Goal: Transaction & Acquisition: Purchase product/service

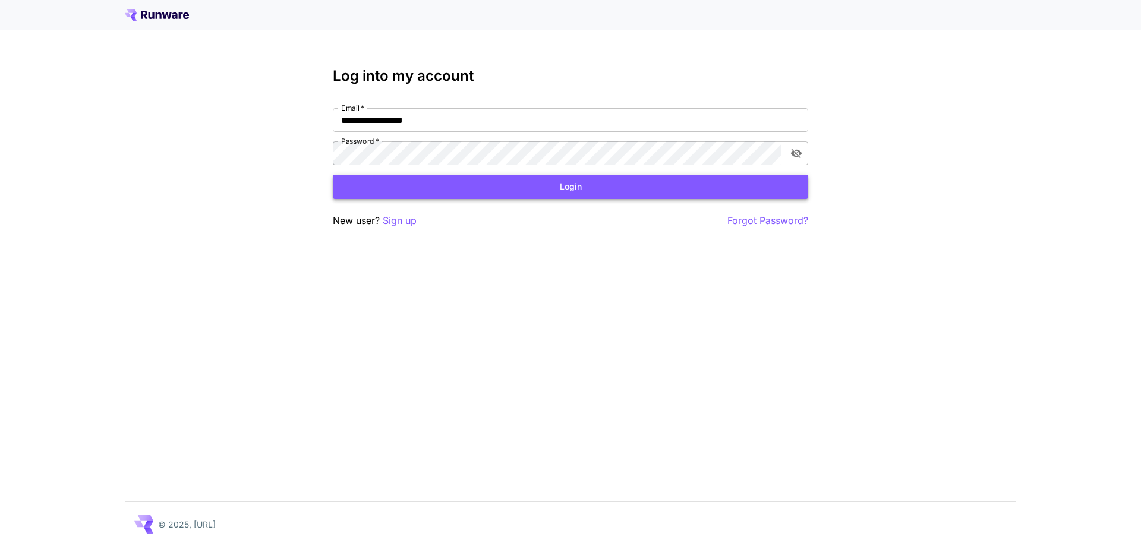
click at [628, 188] on button "Login" at bounding box center [571, 187] width 476 height 24
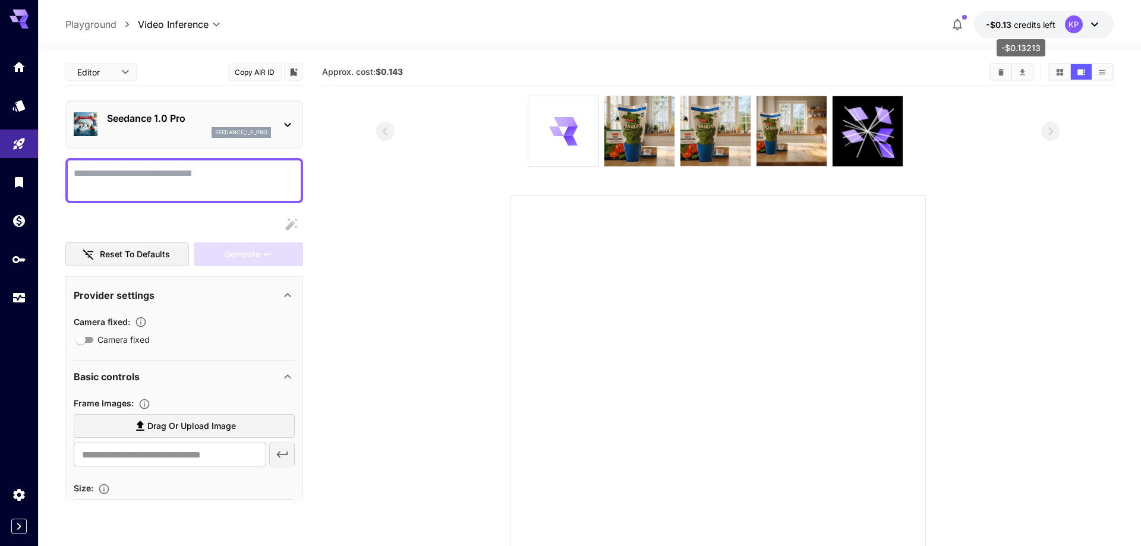
click at [1016, 26] on span "credits left" at bounding box center [1035, 25] width 42 height 10
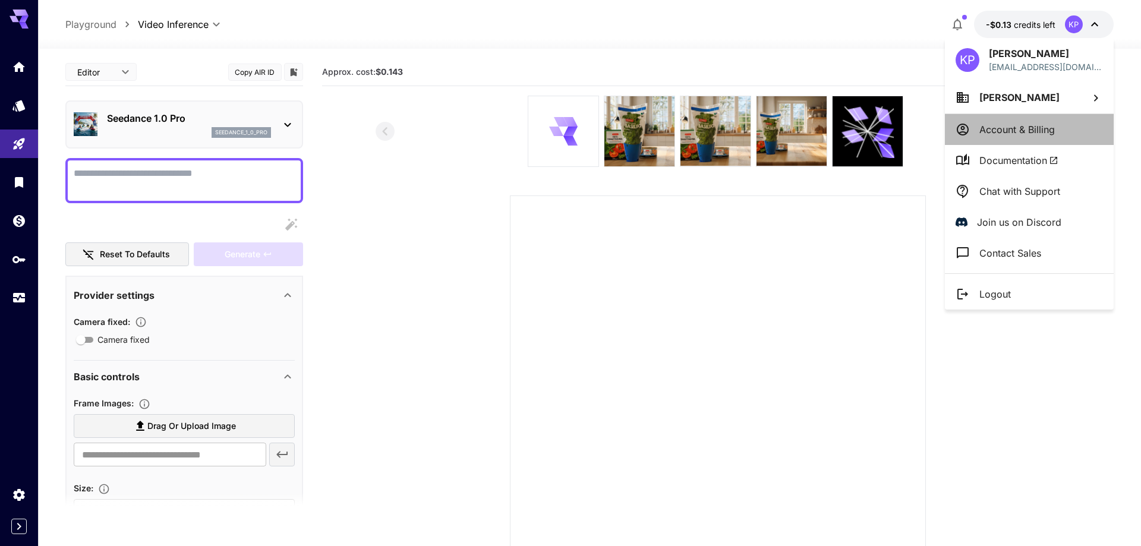
click at [996, 127] on p "Account & Billing" at bounding box center [1017, 129] width 75 height 14
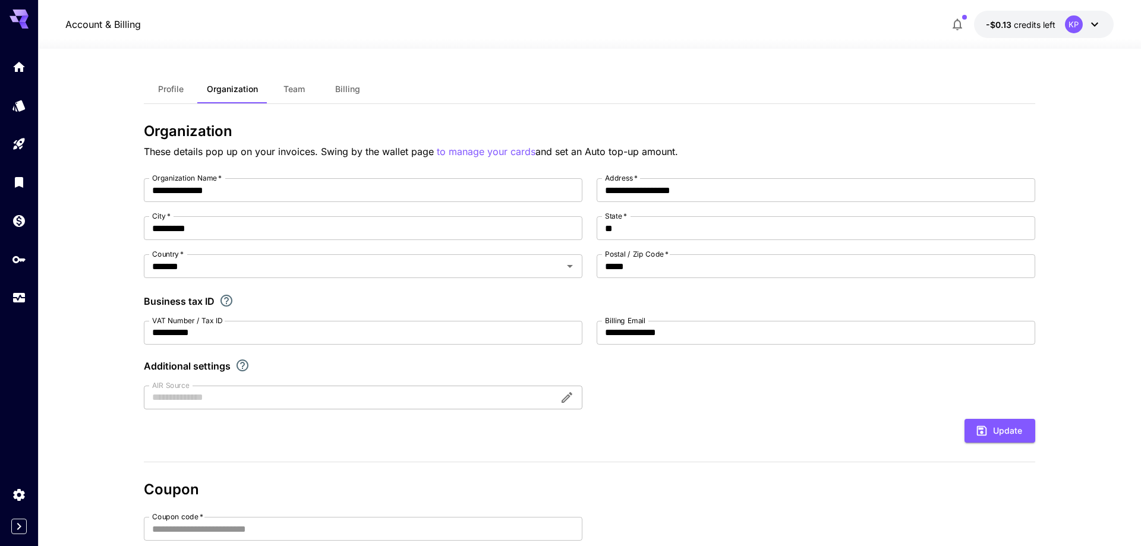
click at [336, 91] on span "Billing" at bounding box center [347, 89] width 25 height 11
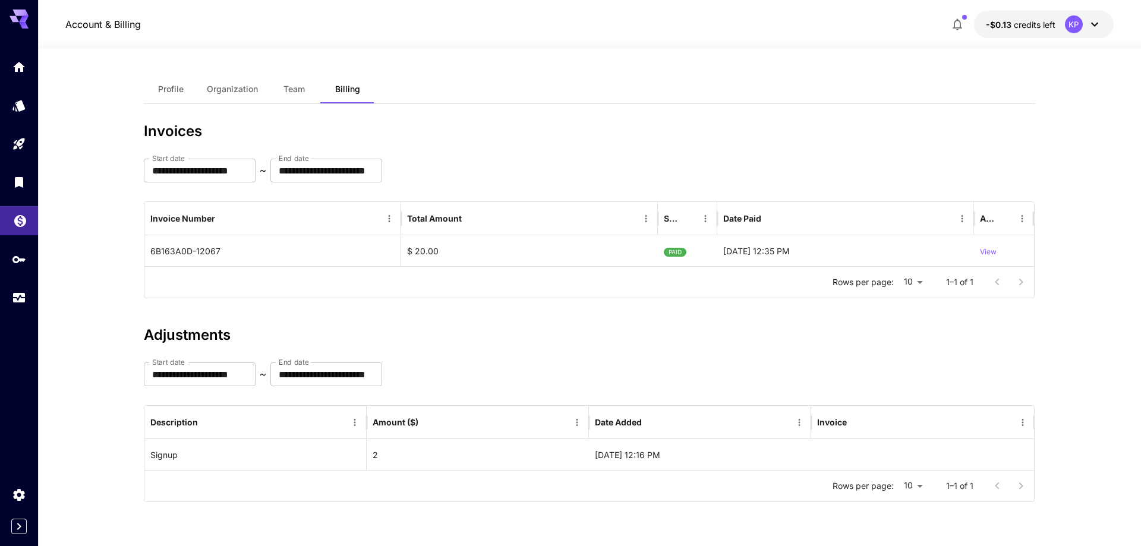
click at [14, 222] on link at bounding box center [19, 220] width 38 height 29
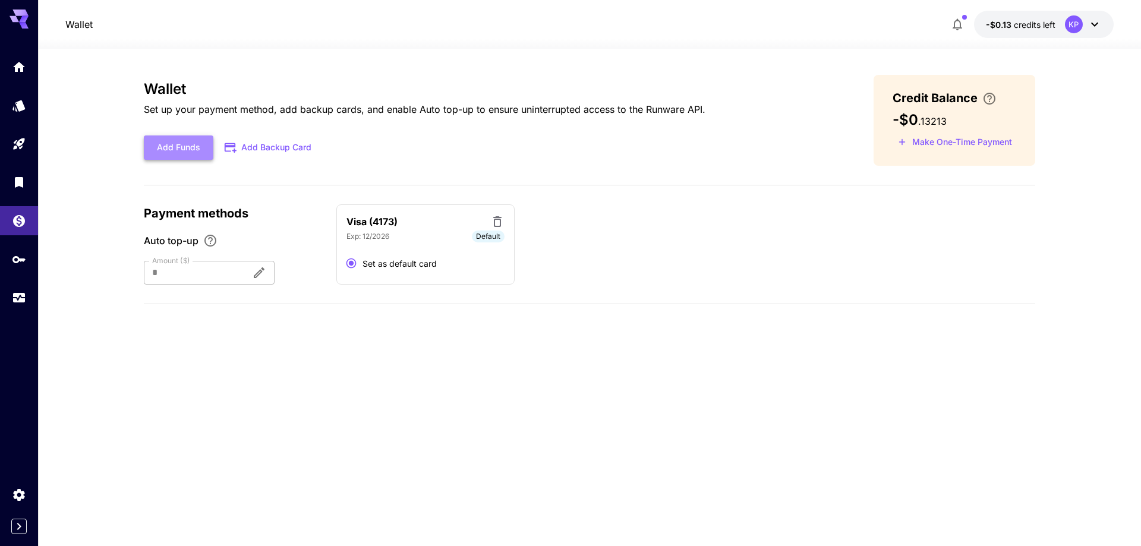
click at [194, 153] on button "Add Funds" at bounding box center [179, 148] width 70 height 24
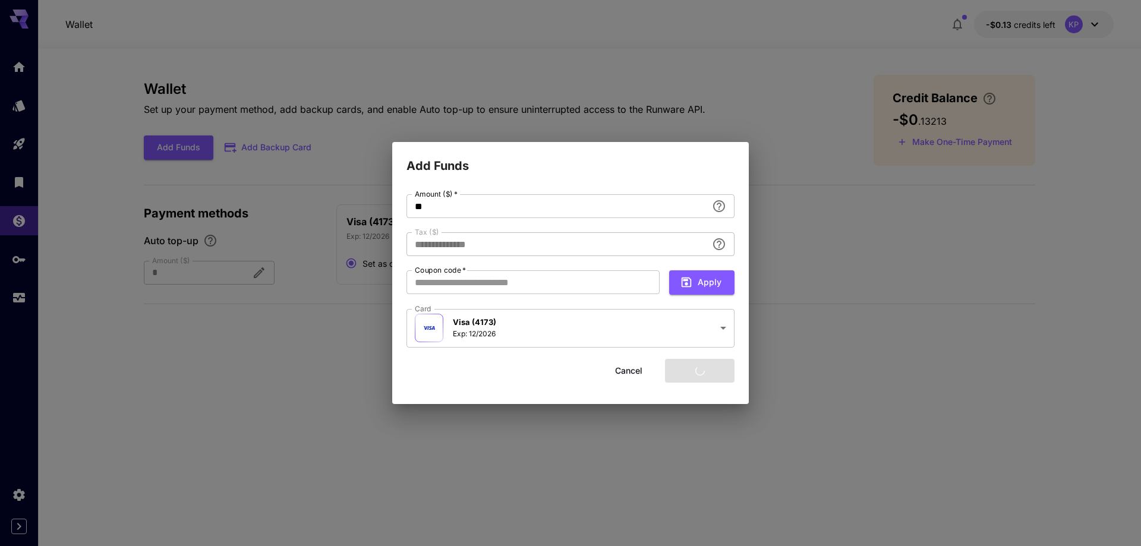
type input "****"
click at [694, 367] on button "Add funds" at bounding box center [700, 371] width 70 height 24
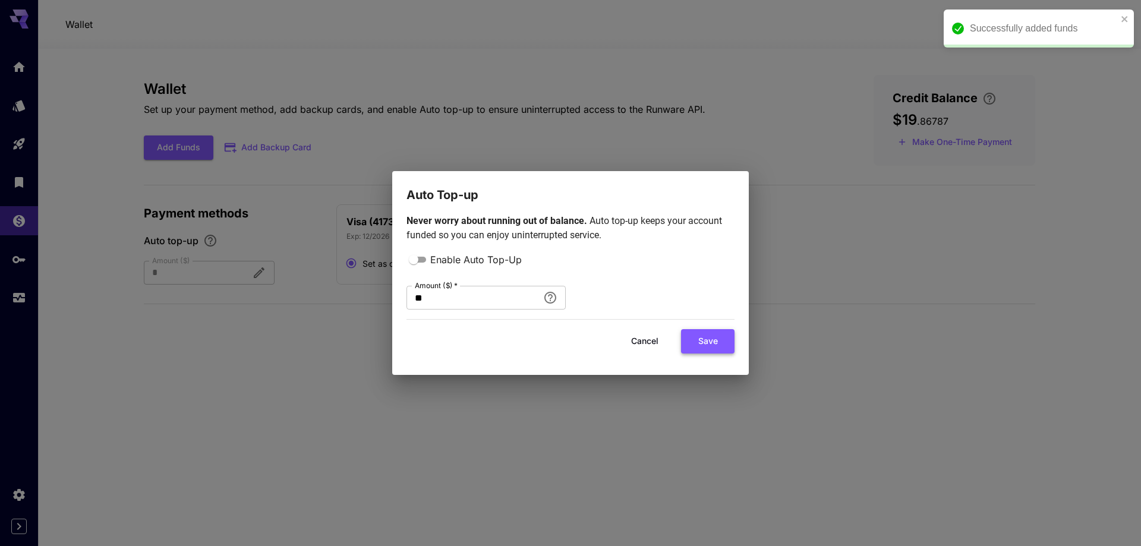
click at [697, 335] on button "Save" at bounding box center [707, 341] width 53 height 24
